Goal: Communication & Community: Answer question/provide support

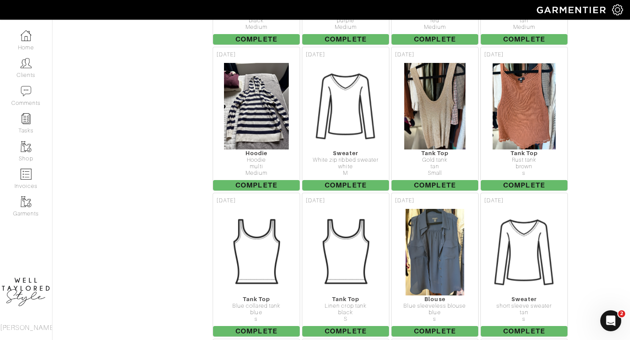
scroll to position [1611, 0]
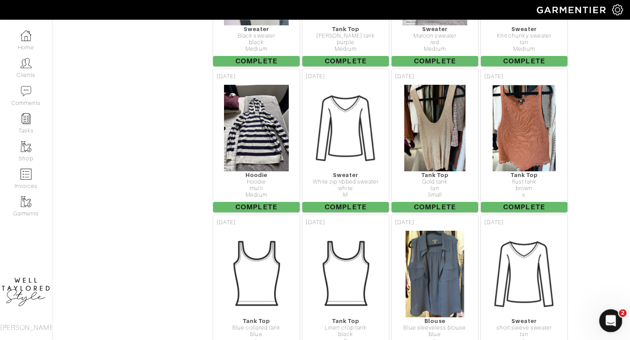
click at [609, 322] on icon "Open Intercom Messenger" at bounding box center [609, 320] width 14 height 14
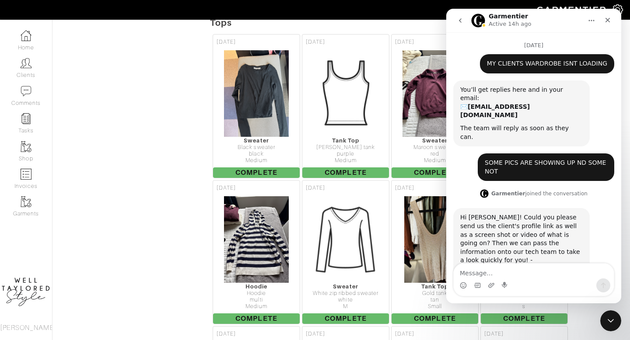
scroll to position [154, 0]
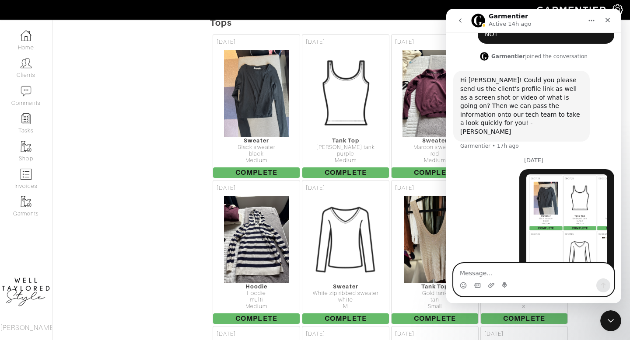
click at [533, 268] on textarea "Message…" at bounding box center [533, 271] width 160 height 15
paste textarea "[URL][DOMAIN_NAME][PERSON_NAME][PERSON_NAME]"
type textarea "[URL][DOMAIN_NAME][PERSON_NAME][PERSON_NAME]"
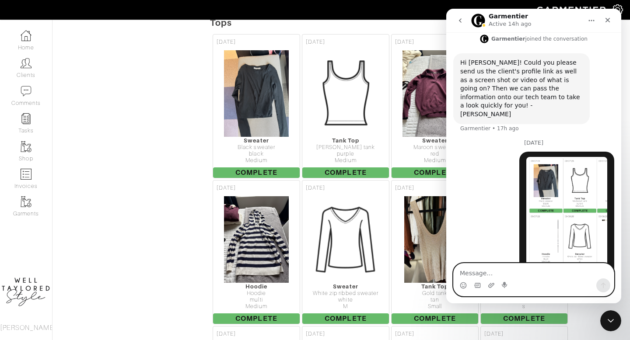
scroll to position [191, 0]
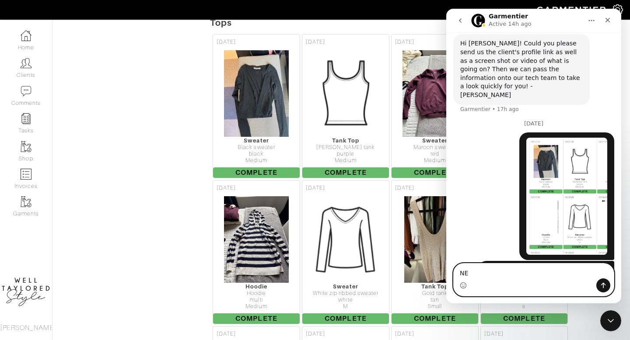
type textarea "N"
click at [607, 19] on icon "Close" at bounding box center [607, 20] width 7 height 7
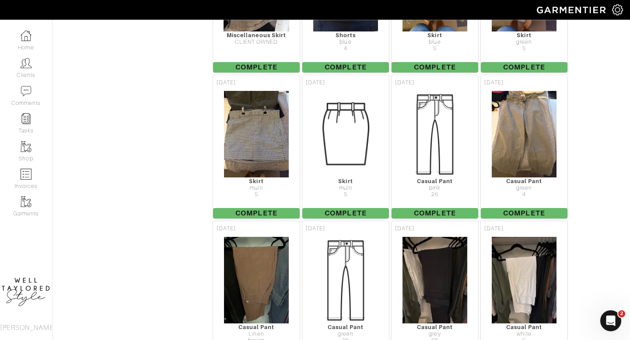
scroll to position [0, 0]
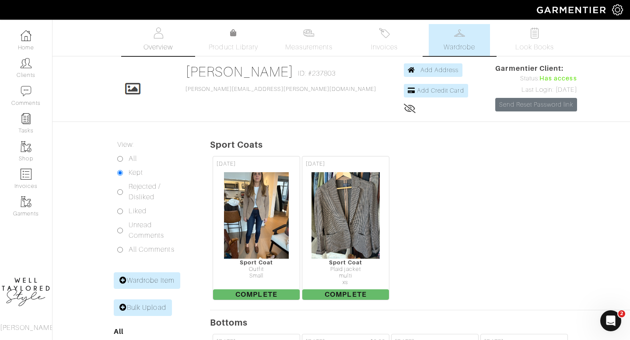
click at [167, 30] on link "Overview" at bounding box center [158, 40] width 61 height 32
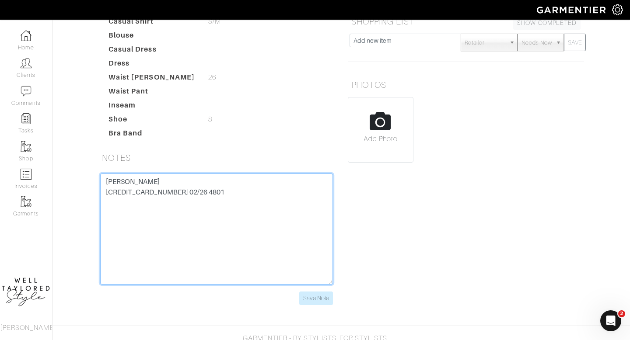
click at [177, 219] on textarea "[PERSON_NAME] [CREDIT_CARD_NUMBER] 02/26 4801" at bounding box center [216, 229] width 233 height 111
paste textarea "Here’s the Japan itinerary! [DATE] - evening flight 8 - arrive in [GEOGRAPHIC_D…"
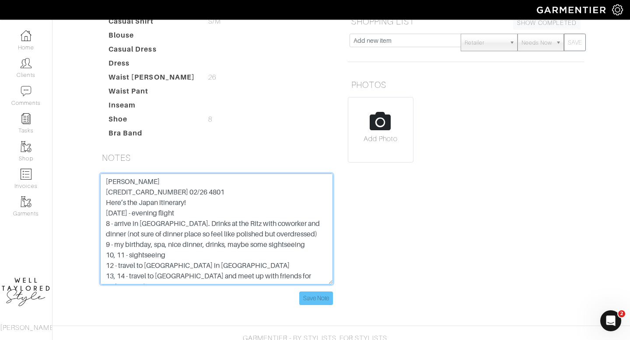
type textarea "[PERSON_NAME] [CREDIT_CARD_NUMBER] 02/26 4801 Here’s the Japan itinerary! [DATE…"
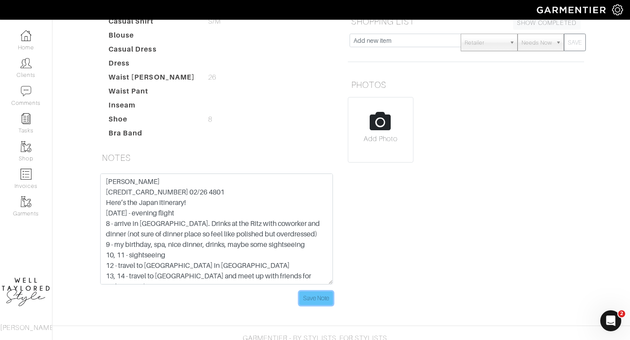
click at [324, 301] on input "Save Note" at bounding box center [316, 299] width 34 height 14
click at [318, 292] on input "Save Note" at bounding box center [316, 299] width 34 height 14
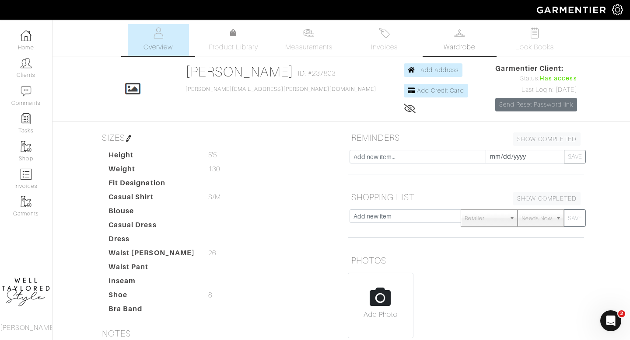
click at [448, 46] on span "Wardrobe" at bounding box center [458, 47] width 31 height 10
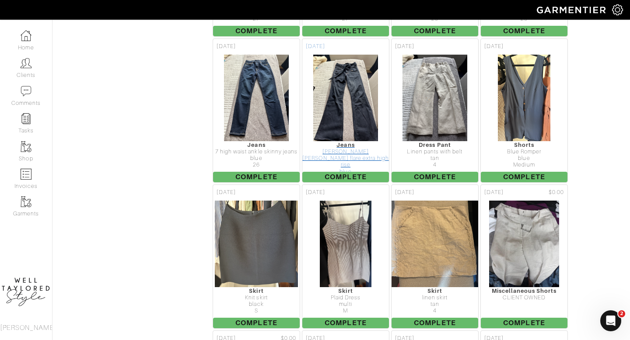
scroll to position [708, 0]
